Goal: Task Accomplishment & Management: Use online tool/utility

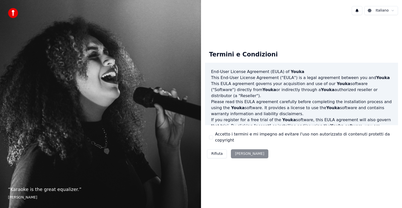
click at [238, 151] on div "Rifiuta Accetta" at bounding box center [237, 154] width 65 height 13
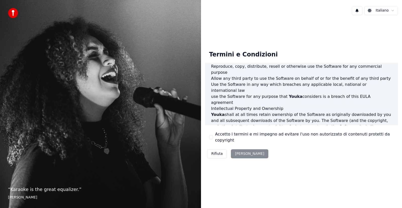
scroll to position [257, 0]
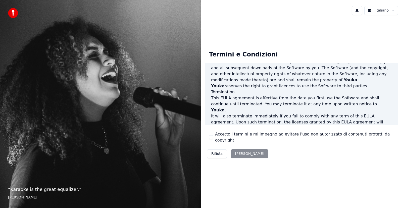
click at [242, 150] on div "Rifiuta Accetta" at bounding box center [237, 154] width 65 height 13
click at [218, 153] on button "Rifiuta" at bounding box center [217, 154] width 20 height 9
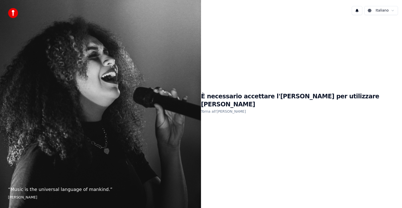
click at [246, 109] on link "Torna all'EULA" at bounding box center [223, 112] width 45 height 8
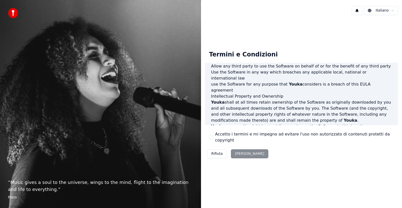
scroll to position [257, 0]
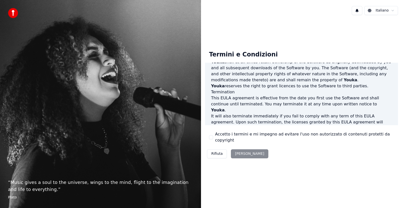
drag, startPoint x: 340, startPoint y: 128, endPoint x: 340, endPoint y: 134, distance: 6.3
click at [340, 130] on div "Termini e Condizioni End-User License Agreement (EULA) of Youka This End-User L…" at bounding box center [301, 104] width 193 height 114
drag, startPoint x: 340, startPoint y: 135, endPoint x: 276, endPoint y: 144, distance: 64.2
click at [336, 137] on label "Accetto i termini e mi impegno ad evitare l'uso non autorizzato di contenuti pr…" at bounding box center [304, 137] width 179 height 12
click at [244, 151] on div "Rifiuta Accetta" at bounding box center [237, 154] width 65 height 13
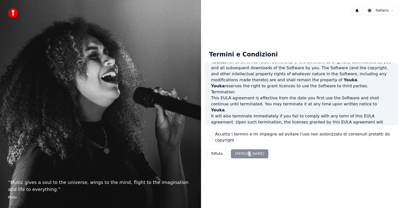
click at [244, 151] on div "Rifiuta Accetta" at bounding box center [237, 154] width 65 height 13
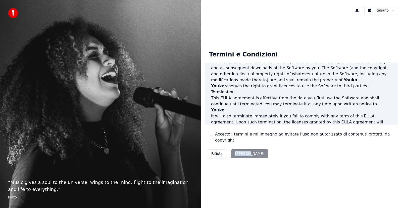
click at [244, 151] on div "Rifiuta Accetta" at bounding box center [237, 154] width 65 height 13
click at [243, 151] on div "Rifiuta Accetta" at bounding box center [237, 154] width 65 height 13
click at [371, 156] on span "us" at bounding box center [373, 158] width 5 height 5
click at [244, 150] on div "Rifiuta Accetta" at bounding box center [237, 154] width 65 height 13
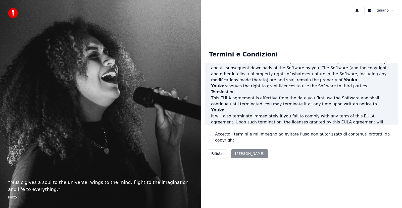
click at [241, 151] on div "Rifiuta Accetta" at bounding box center [237, 154] width 65 height 13
click at [243, 150] on p "This EULA agreement, and any dispute arising out of or in connection with this …" at bounding box center [301, 156] width 181 height 12
click at [245, 150] on p "This EULA agreement, and any dispute arising out of or in connection with this …" at bounding box center [301, 156] width 181 height 12
click at [301, 138] on label "Accetto i termini e mi impegno ad evitare l'uso non autorizzato di contenuti pr…" at bounding box center [304, 137] width 179 height 12
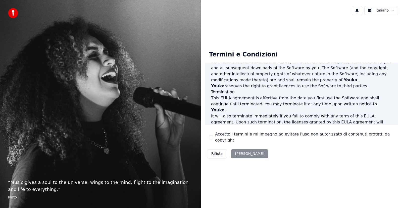
click at [213, 138] on button "Accetto i termini e mi impegno ad evitare l'uso non autorizzato di contenuti pr…" at bounding box center [211, 137] width 4 height 4
click at [301, 138] on label "Accetto i termini e mi impegno ad evitare l'uso non autorizzato di contenuti pr…" at bounding box center [304, 137] width 179 height 12
click at [213, 138] on button "Accetto i termini e mi impegno ad evitare l'uso non autorizzato di contenuti pr…" at bounding box center [211, 137] width 4 height 4
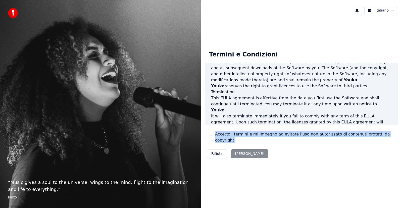
click at [301, 138] on label "Accetto i termini e mi impegno ad evitare l'uso non autorizzato di contenuti pr…" at bounding box center [304, 137] width 179 height 12
click at [213, 138] on button "Accetto i termini e mi impegno ad evitare l'uso non autorizzato di contenuti pr…" at bounding box center [211, 137] width 4 height 4
click at [301, 138] on label "Accetto i termini e mi impegno ad evitare l'uso non autorizzato di contenuti pr…" at bounding box center [304, 137] width 179 height 12
click at [213, 138] on button "Accetto i termini e mi impegno ad evitare l'uso non autorizzato di contenuti pr…" at bounding box center [211, 137] width 4 height 4
click at [300, 138] on label "Accetto i termini e mi impegno ad evitare l'uso non autorizzato di contenuti pr…" at bounding box center [304, 137] width 179 height 12
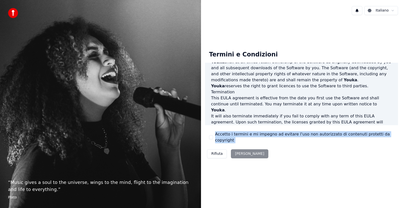
click at [213, 138] on button "Accetto i termini e mi impegno ad evitare l'uso non autorizzato di contenuti pr…" at bounding box center [211, 137] width 4 height 4
click at [288, 146] on div "Termini e Condizioni End-User License Agreement (EULA) of Youka This End-User L…" at bounding box center [301, 104] width 193 height 114
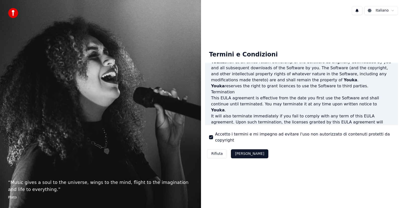
click at [243, 151] on button "Accetta" at bounding box center [249, 154] width 37 height 9
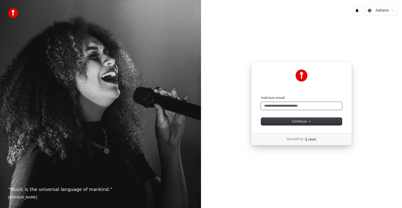
click at [288, 106] on input "Indirizzo email" at bounding box center [301, 106] width 81 height 8
click at [298, 123] on span "Continua" at bounding box center [301, 121] width 19 height 5
click at [276, 105] on input "Indirizzo email" at bounding box center [301, 106] width 81 height 8
click at [308, 120] on span "Continua" at bounding box center [301, 121] width 19 height 5
type input "**********"
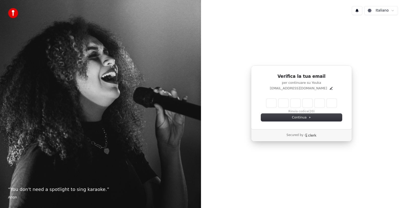
click at [273, 105] on input "Enter verification code" at bounding box center [301, 103] width 70 height 9
type input "******"
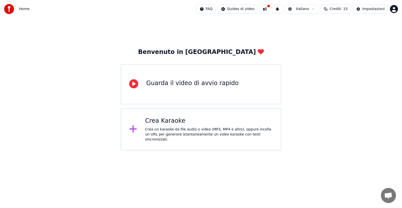
click at [177, 135] on div "Crea un karaoke da file audio o video (MP3, MP4 e altro), oppure incolla un URL…" at bounding box center [209, 134] width 128 height 15
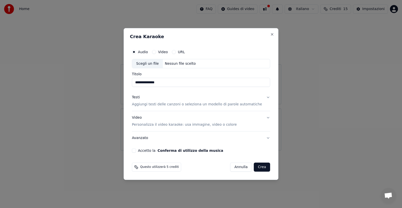
click at [167, 79] on input "**********" at bounding box center [201, 82] width 138 height 9
type input "**********"
click at [175, 64] on div "Nessun file scelto" at bounding box center [180, 63] width 35 height 5
click at [153, 104] on p "Aggiungi testi delle canzoni o seleziona un modello di parole automatiche" at bounding box center [197, 104] width 130 height 5
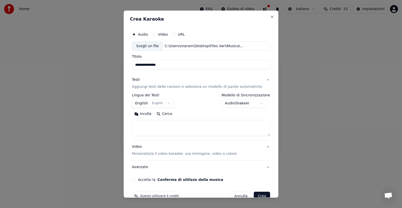
click at [148, 114] on button "Incolla" at bounding box center [143, 114] width 22 height 8
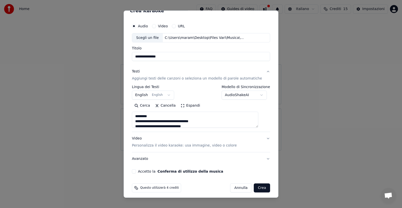
scroll to position [11, 0]
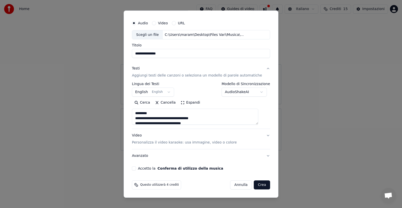
click at [149, 142] on p "Personalizza il video karaoke: usa immagine, video o colore" at bounding box center [184, 142] width 105 height 5
type textarea "**********"
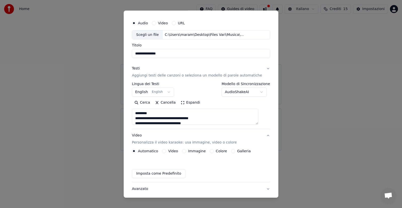
scroll to position [0, 0]
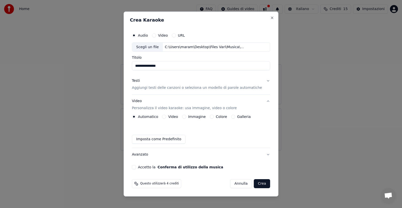
click at [197, 116] on label "Immagine" at bounding box center [197, 117] width 18 height 4
click at [186, 116] on button "Immagine" at bounding box center [184, 117] width 4 height 4
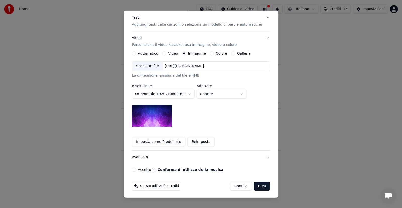
scroll to position [64, 0]
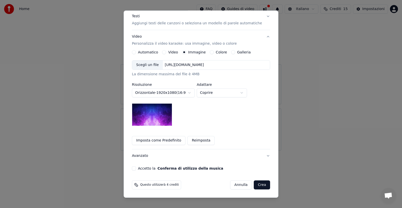
click at [157, 64] on div "Scegli un file" at bounding box center [147, 65] width 31 height 9
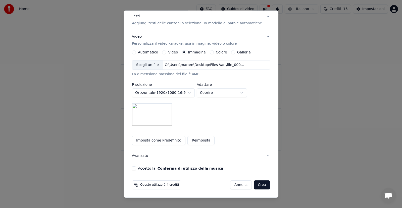
click at [185, 92] on body "**********" at bounding box center [201, 75] width 402 height 151
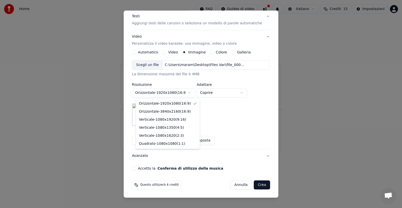
select select "*********"
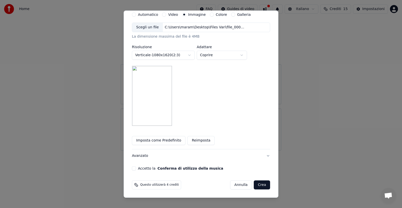
scroll to position [0, 0]
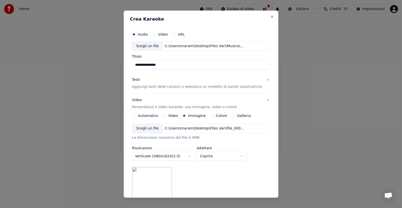
click at [220, 116] on label "Colore" at bounding box center [221, 116] width 11 height 4
click at [214, 116] on button "Colore" at bounding box center [212, 116] width 4 height 4
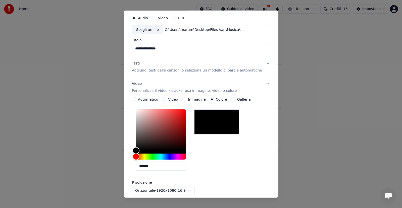
scroll to position [25, 0]
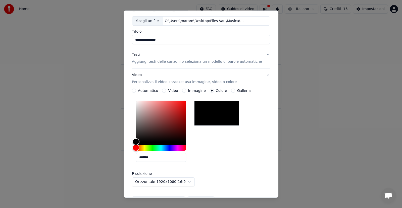
click at [242, 92] on label "Galleria" at bounding box center [244, 91] width 14 height 4
click at [235, 92] on button "Galleria" at bounding box center [233, 91] width 4 height 4
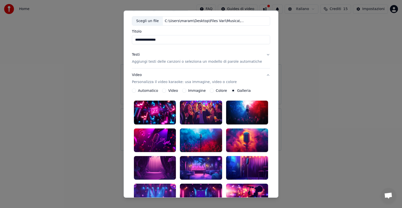
click at [203, 91] on label "Immagine" at bounding box center [197, 91] width 18 height 4
click at [186, 91] on button "Immagine" at bounding box center [184, 91] width 4 height 4
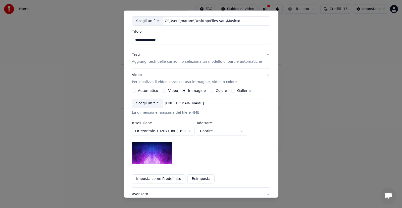
scroll to position [64, 0]
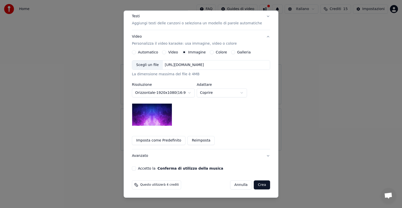
click at [152, 65] on div "Scegli un file" at bounding box center [147, 65] width 31 height 9
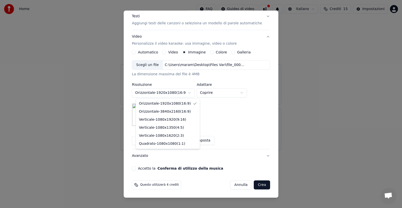
click at [176, 93] on body "**********" at bounding box center [201, 75] width 402 height 151
select select "*********"
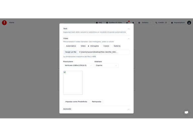
scroll to position [91, 0]
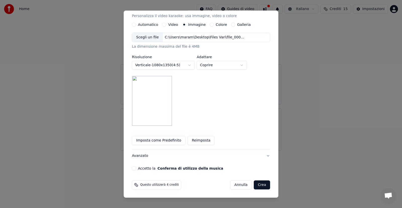
click at [254, 184] on button "Crea" at bounding box center [262, 185] width 16 height 9
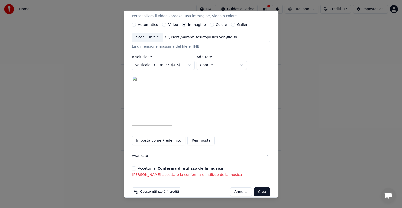
click at [169, 178] on div "**********" at bounding box center [201, 58] width 142 height 244
click at [170, 175] on p "[PERSON_NAME] accettare la conferma di utilizzo della musica" at bounding box center [201, 175] width 138 height 5
click at [207, 172] on div "Accetto la Conferma di utilizzo della musica [PERSON_NAME] accettare la conferm…" at bounding box center [201, 172] width 138 height 11
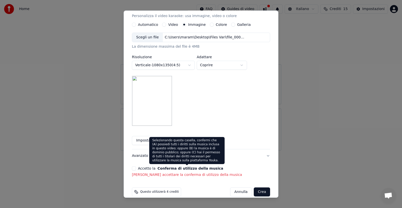
click at [178, 172] on div "Accetto la Conferma di utilizzo della musica [PERSON_NAME] accettare la conferm…" at bounding box center [201, 172] width 138 height 11
click at [225, 172] on div "Accetto la Conferma di utilizzo della musica [PERSON_NAME] accettare la conferm…" at bounding box center [201, 172] width 138 height 11
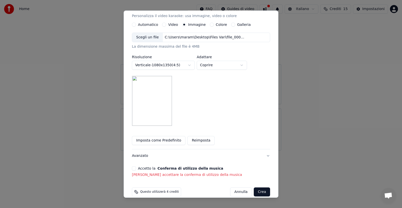
click at [186, 176] on p "[PERSON_NAME] accettare la conferma di utilizzo della musica" at bounding box center [201, 175] width 138 height 5
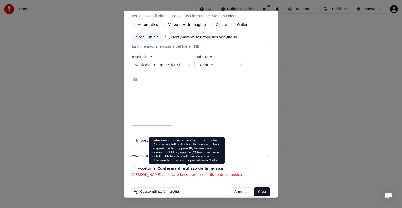
click at [197, 167] on button "Conferma di utilizzo della musica" at bounding box center [191, 169] width 66 height 4
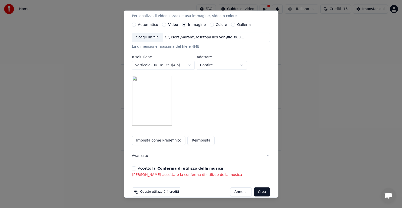
click at [191, 175] on p "[PERSON_NAME] accettare la conferma di utilizzo della musica" at bounding box center [201, 175] width 138 height 5
click at [136, 169] on button "Accetto la Conferma di utilizzo della musica" at bounding box center [134, 169] width 4 height 4
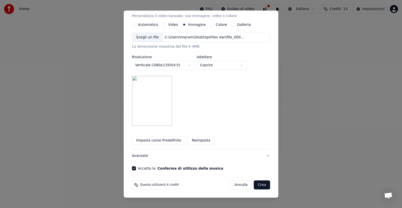
click at [254, 185] on button "Crea" at bounding box center [262, 185] width 16 height 9
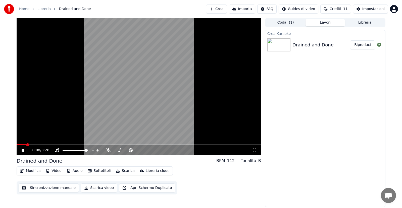
click at [22, 150] on icon at bounding box center [23, 150] width 3 height 3
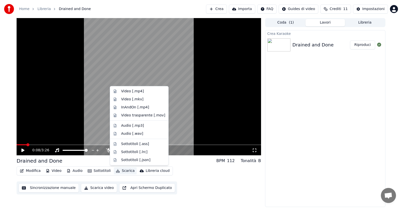
click at [124, 168] on button "Scarica" at bounding box center [125, 171] width 23 height 7
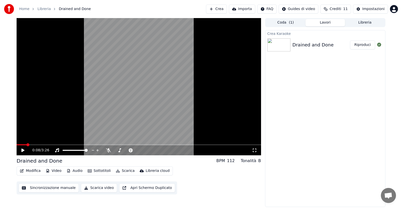
click at [213, 175] on div "Modifica Video Audio Sottotitoli Scarica Libreria cloud Sincronizzazione manual…" at bounding box center [139, 181] width 245 height 28
click at [26, 152] on icon at bounding box center [27, 151] width 12 height 4
click at [53, 144] on video at bounding box center [139, 86] width 245 height 137
click at [56, 145] on span at bounding box center [139, 145] width 245 height 1
click at [21, 150] on div "0:33 / 3:26" at bounding box center [139, 150] width 241 height 5
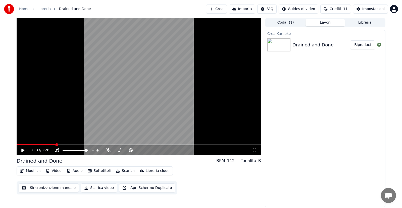
click at [23, 150] on icon at bounding box center [22, 151] width 3 height 4
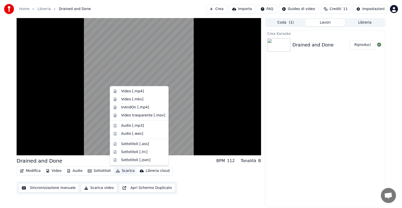
click at [126, 171] on button "Scarica" at bounding box center [125, 171] width 23 height 7
click at [140, 99] on div "Video [.mkv]" at bounding box center [132, 99] width 22 height 5
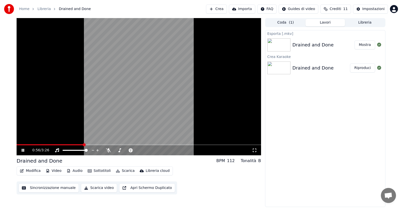
click at [366, 45] on button "Mostra" at bounding box center [365, 44] width 21 height 9
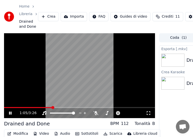
click at [8, 112] on div "1:05 / 3:26" at bounding box center [79, 112] width 147 height 5
click at [9, 112] on icon at bounding box center [10, 112] width 3 height 3
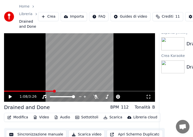
scroll to position [25, 0]
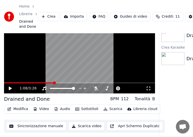
click at [108, 109] on button "Scarica" at bounding box center [112, 108] width 23 height 7
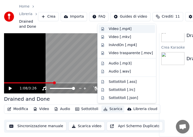
click at [116, 29] on div "Video [.mp4]" at bounding box center [120, 28] width 23 height 5
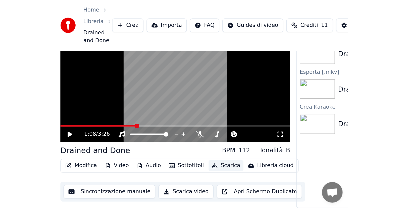
scroll to position [0, 0]
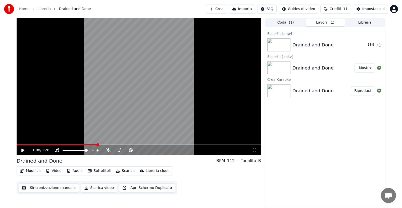
click at [23, 153] on icon at bounding box center [27, 151] width 12 height 4
click at [362, 47] on button "Mostra" at bounding box center [365, 44] width 21 height 9
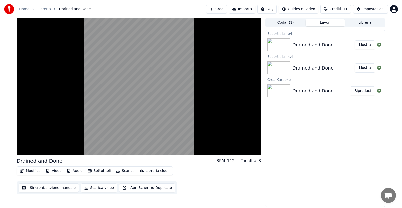
click at [35, 171] on button "Modifica" at bounding box center [30, 171] width 25 height 7
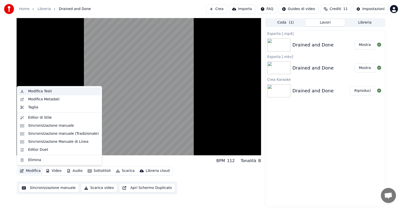
click at [50, 91] on div "Modifica Testi" at bounding box center [63, 91] width 71 height 5
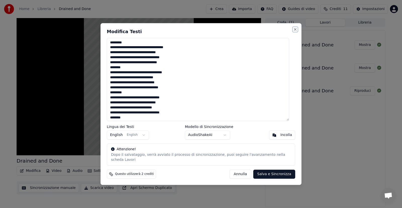
click at [293, 31] on button "Close" at bounding box center [295, 29] width 4 height 4
